Goal: Information Seeking & Learning: Learn about a topic

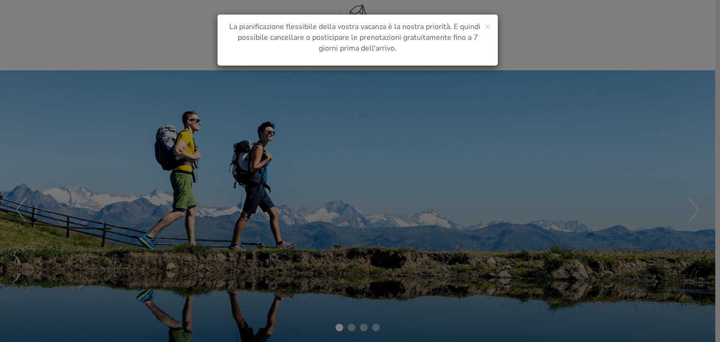
click at [355, 329] on div "× La pianificazione flessibile della vostra vacanza è la nostra priorità. E qui…" at bounding box center [360, 171] width 720 height 342
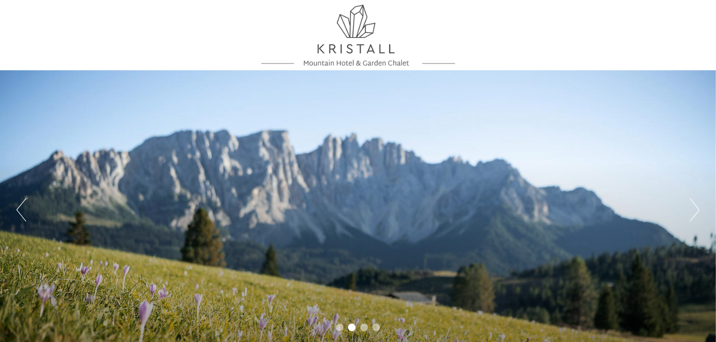
click at [362, 329] on li "3" at bounding box center [364, 328] width 8 height 8
click at [374, 329] on li "4" at bounding box center [376, 328] width 8 height 8
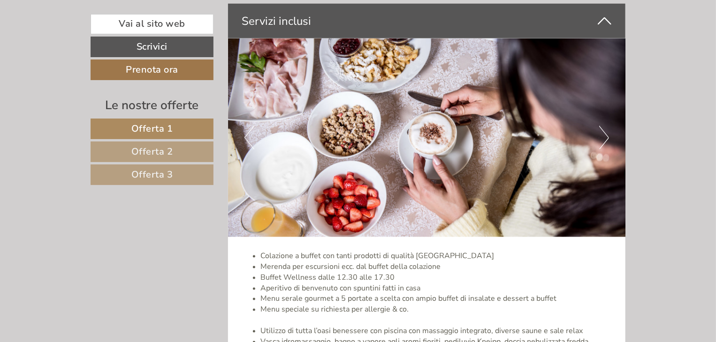
scroll to position [2486, 0]
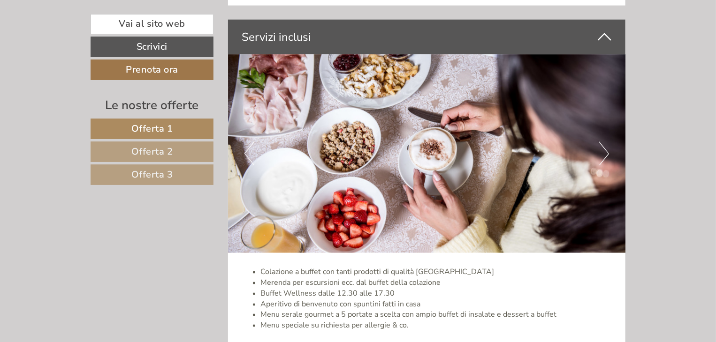
click at [605, 151] on button "Next" at bounding box center [604, 153] width 10 height 23
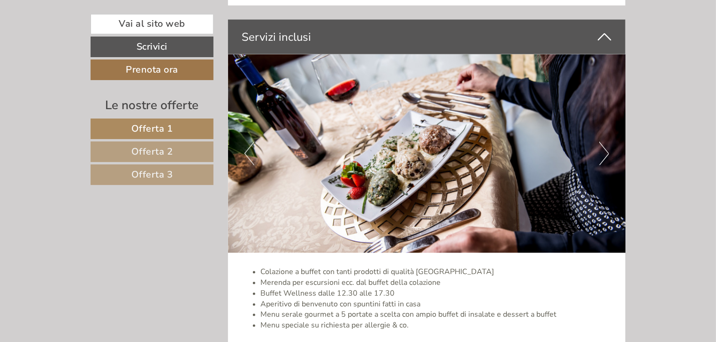
click at [605, 151] on button "Next" at bounding box center [604, 153] width 10 height 23
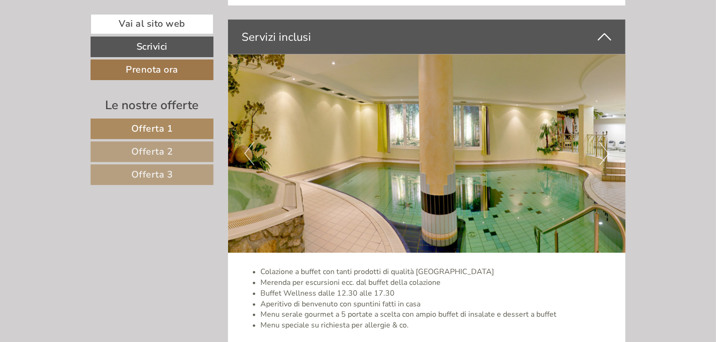
click at [604, 151] on button "Next" at bounding box center [604, 153] width 10 height 23
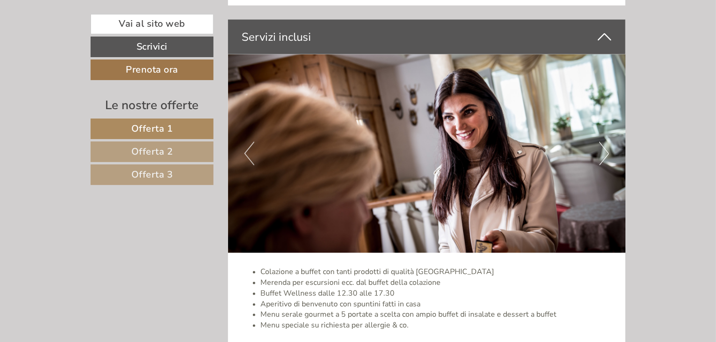
click at [604, 151] on button "Next" at bounding box center [604, 153] width 10 height 23
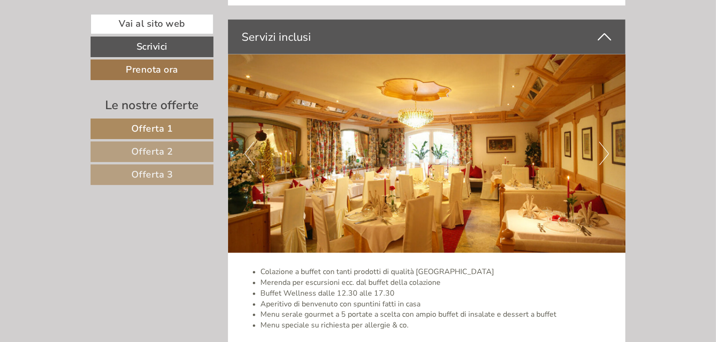
click at [603, 151] on button "Next" at bounding box center [604, 153] width 10 height 23
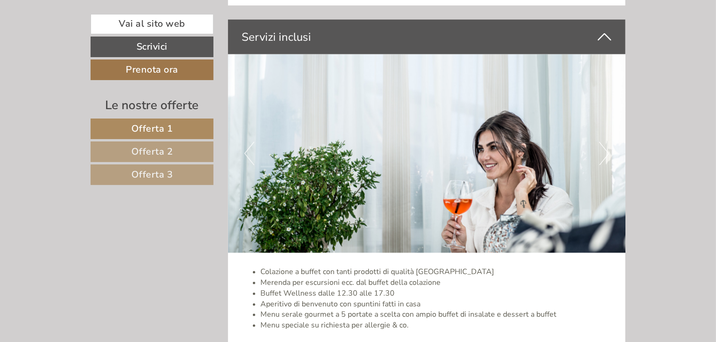
click at [602, 151] on button "Next" at bounding box center [604, 153] width 10 height 23
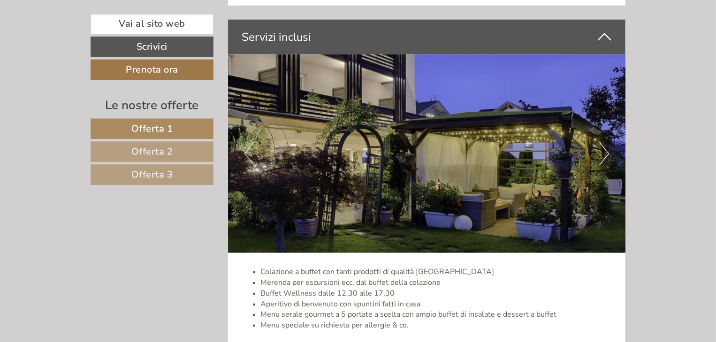
click at [602, 151] on button "Next" at bounding box center [604, 153] width 10 height 23
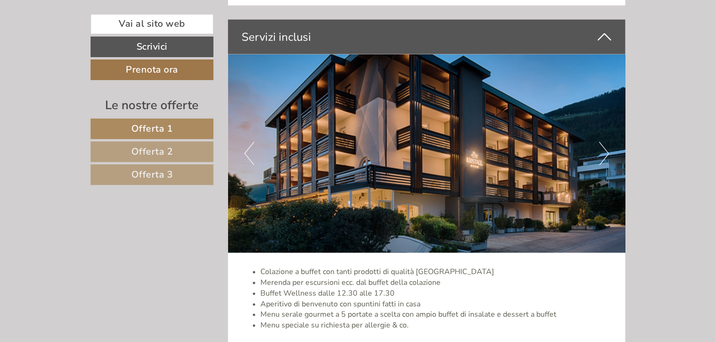
click at [602, 151] on button "Next" at bounding box center [604, 153] width 10 height 23
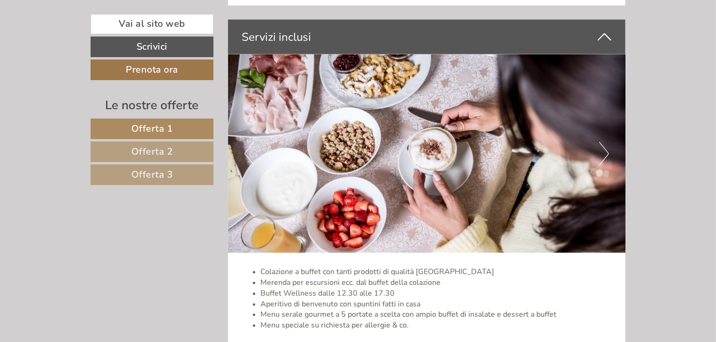
click at [602, 151] on button "Next" at bounding box center [604, 153] width 10 height 23
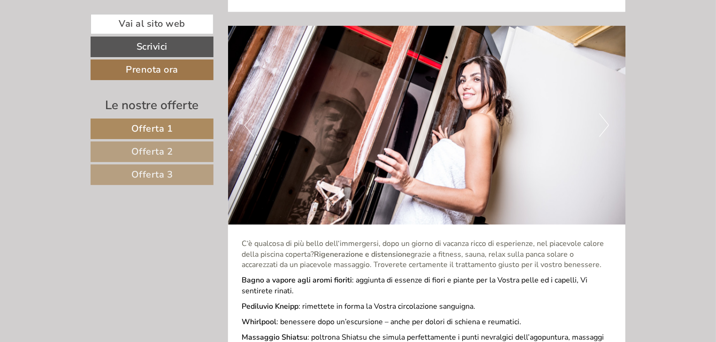
scroll to position [3002, 0]
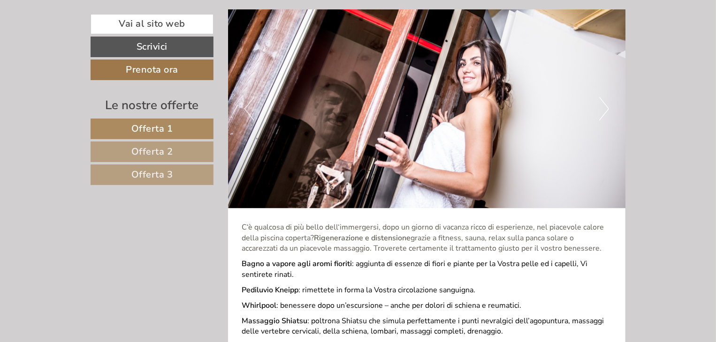
click at [607, 104] on button "Next" at bounding box center [604, 108] width 10 height 23
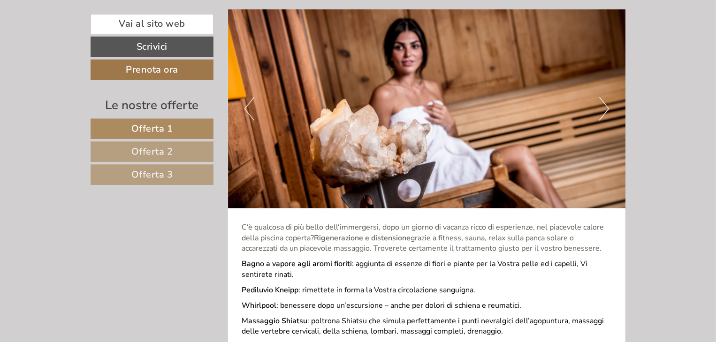
click at [607, 104] on button "Next" at bounding box center [604, 108] width 10 height 23
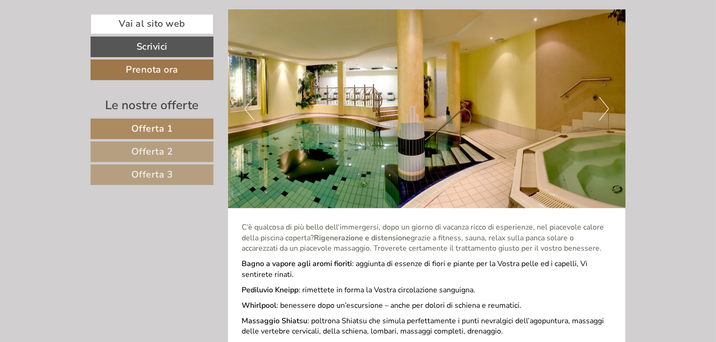
click at [607, 104] on button "Next" at bounding box center [604, 108] width 10 height 23
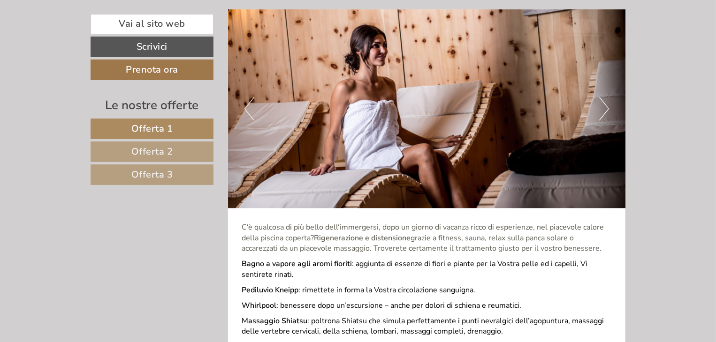
click at [607, 104] on button "Next" at bounding box center [604, 108] width 10 height 23
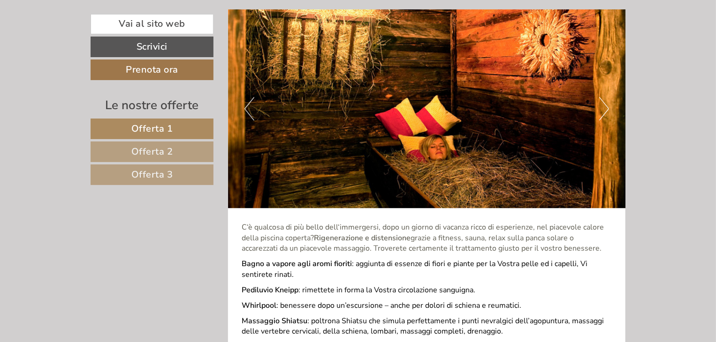
click at [607, 104] on button "Next" at bounding box center [604, 108] width 10 height 23
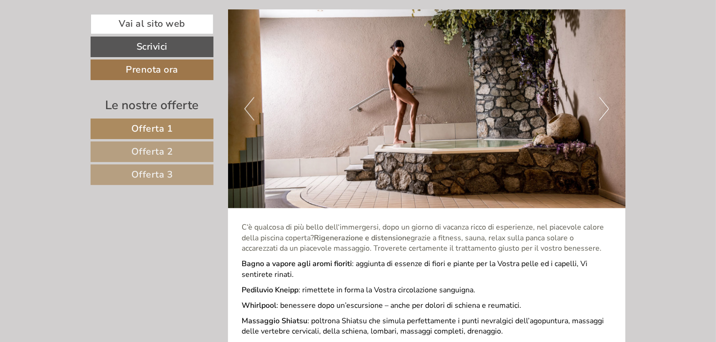
click at [607, 104] on button "Next" at bounding box center [604, 108] width 10 height 23
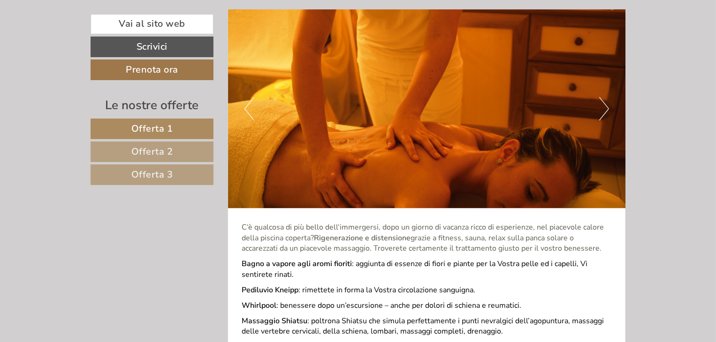
click at [607, 104] on button "Next" at bounding box center [604, 108] width 10 height 23
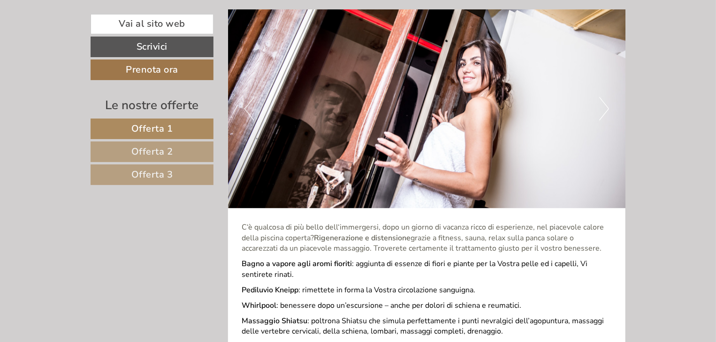
click at [607, 104] on button "Next" at bounding box center [604, 108] width 10 height 23
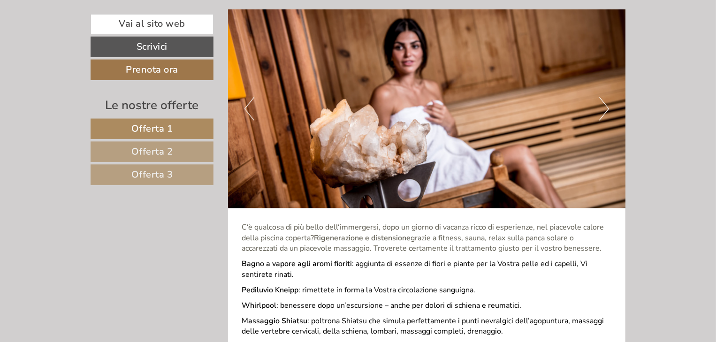
click at [607, 104] on button "Next" at bounding box center [604, 108] width 10 height 23
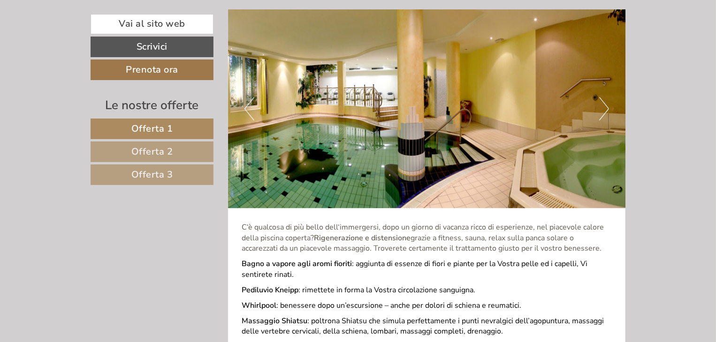
click at [607, 104] on button "Next" at bounding box center [604, 108] width 10 height 23
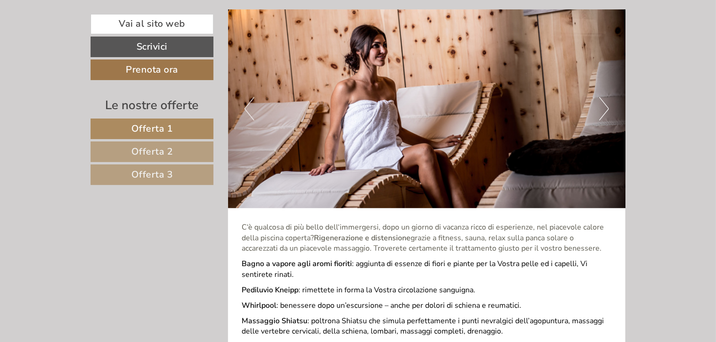
click at [607, 104] on button "Next" at bounding box center [604, 108] width 10 height 23
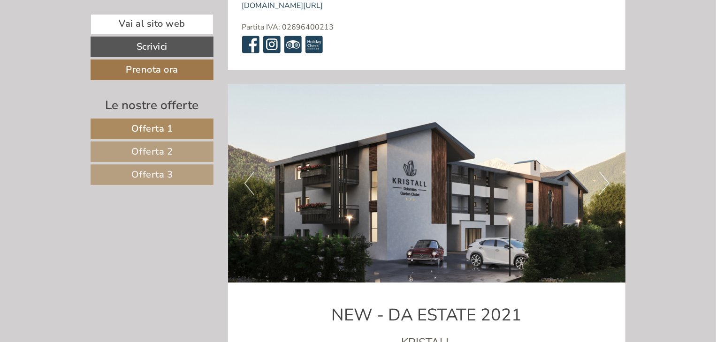
scroll to position [4495, 0]
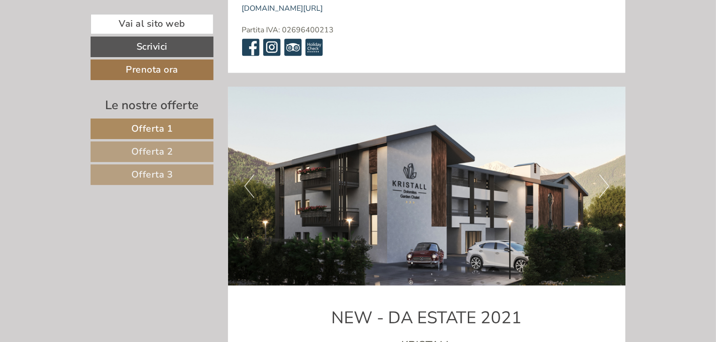
click at [137, 127] on span "Offerta 1" at bounding box center [152, 128] width 42 height 13
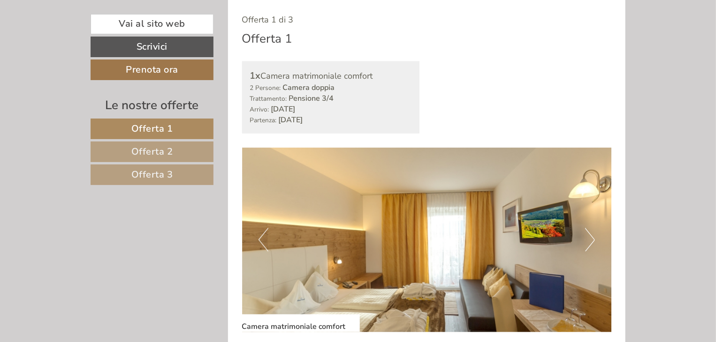
click at [592, 240] on button "Next" at bounding box center [590, 239] width 10 height 23
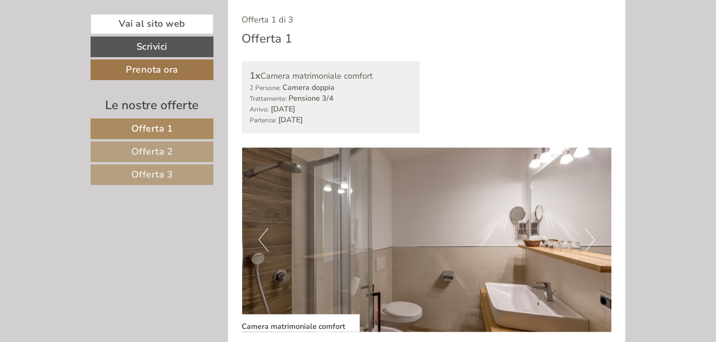
scroll to position [583, 0]
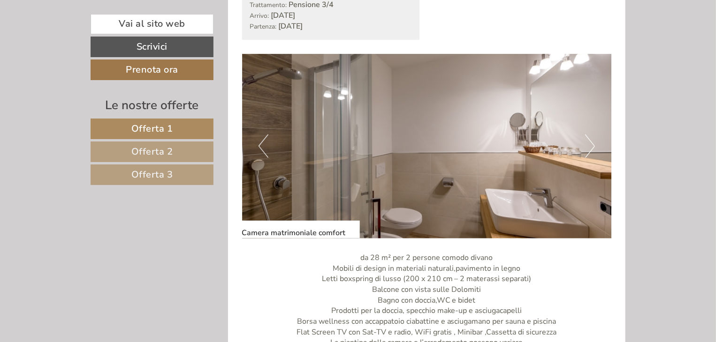
click at [591, 139] on button "Next" at bounding box center [590, 146] width 10 height 23
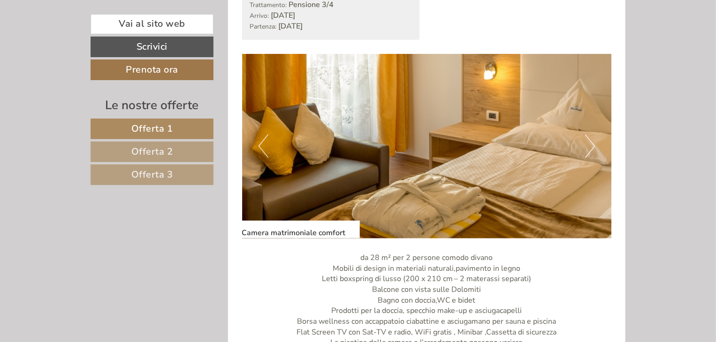
click at [591, 139] on button "Next" at bounding box center [590, 146] width 10 height 23
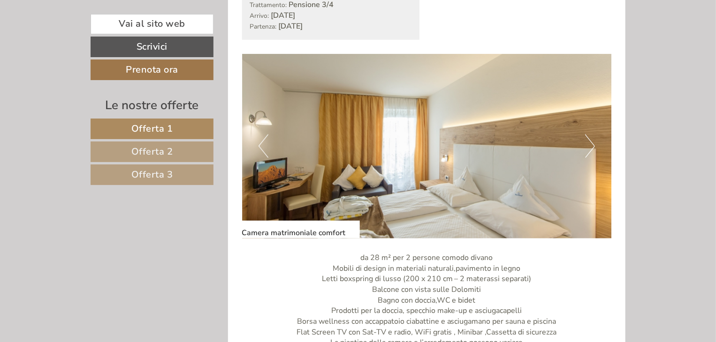
click at [591, 139] on button "Next" at bounding box center [590, 146] width 10 height 23
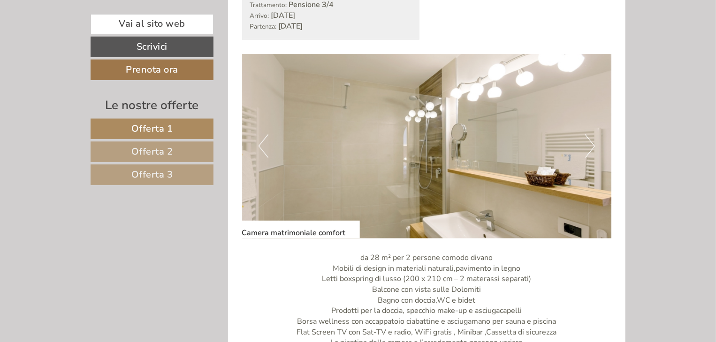
click at [591, 139] on button "Next" at bounding box center [590, 146] width 10 height 23
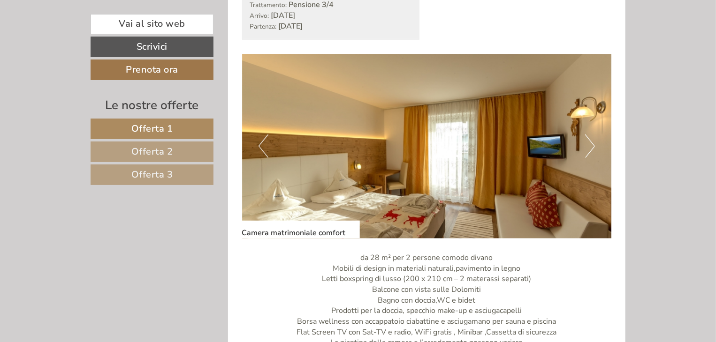
click at [591, 139] on button "Next" at bounding box center [590, 146] width 10 height 23
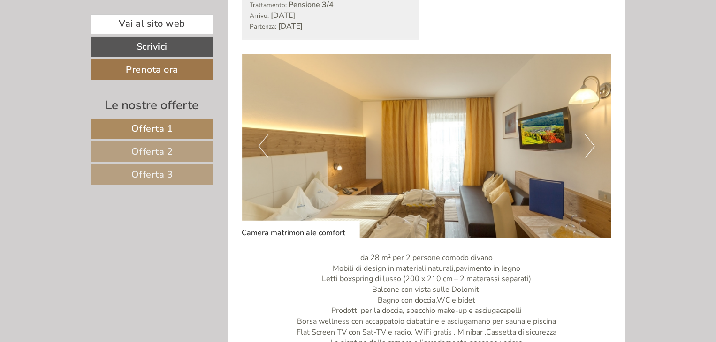
click at [591, 139] on button "Next" at bounding box center [590, 146] width 10 height 23
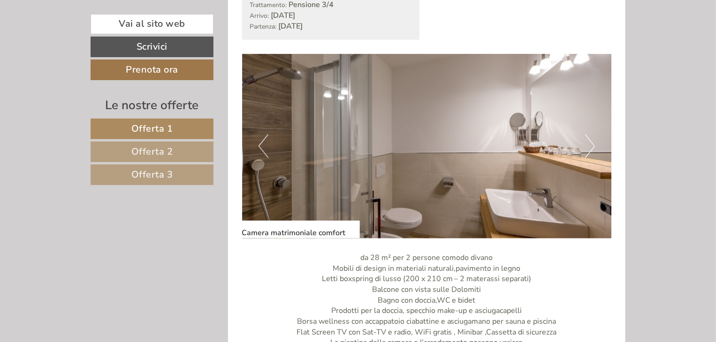
click at [591, 139] on button "Next" at bounding box center [590, 146] width 10 height 23
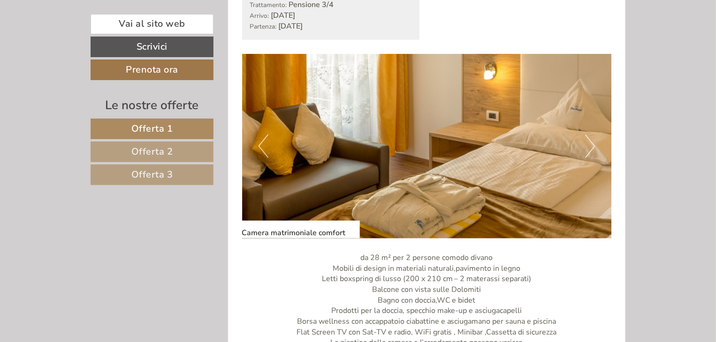
click at [591, 139] on button "Next" at bounding box center [590, 146] width 10 height 23
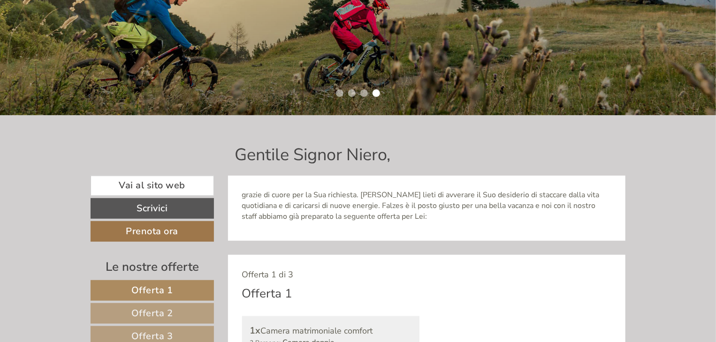
scroll to position [469, 0]
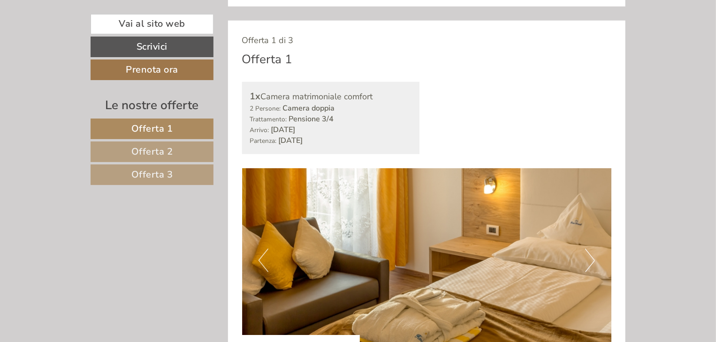
click at [178, 128] on link "Offerta 1" at bounding box center [152, 129] width 123 height 21
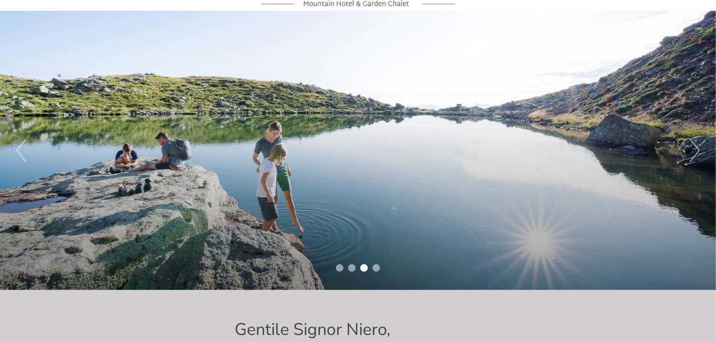
scroll to position [0, 0]
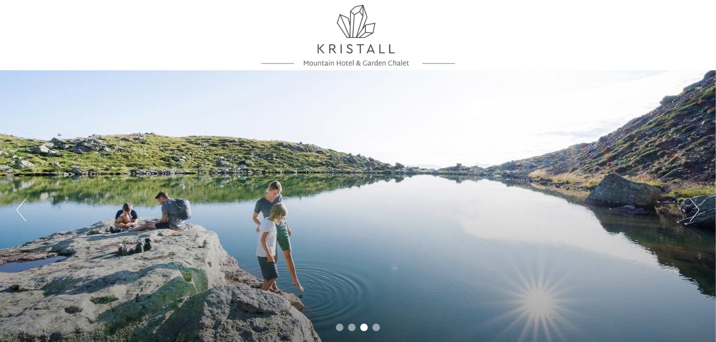
click at [340, 49] on div at bounding box center [357, 35] width 525 height 61
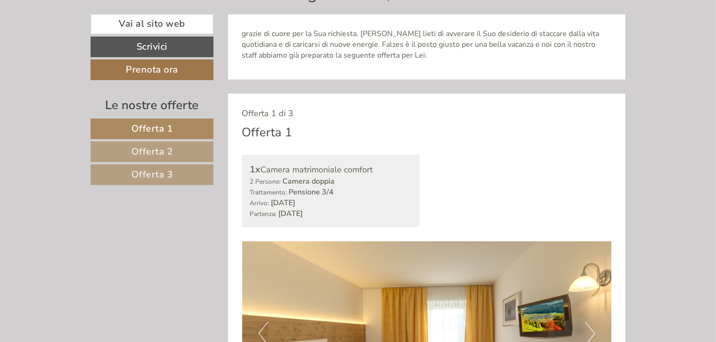
scroll to position [281, 0]
